Goal: Find specific page/section: Find specific page/section

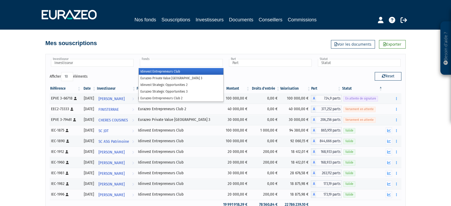
click at [178, 63] on input "text" at bounding box center [181, 63] width 83 height 8
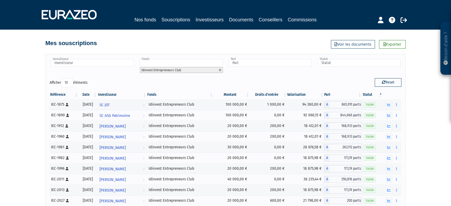
click at [178, 63] on input "text" at bounding box center [181, 63] width 83 height 8
click at [70, 81] on select "10 25 50 100" at bounding box center [67, 82] width 12 height 9
select select "100"
click at [62, 78] on select "10 25 50 100" at bounding box center [67, 82] width 12 height 9
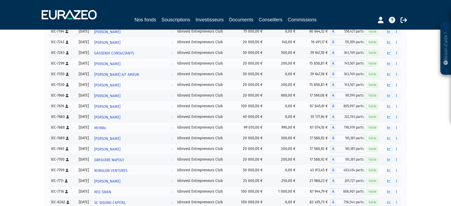
scroll to position [534, 0]
